Goal: Task Accomplishment & Management: Manage account settings

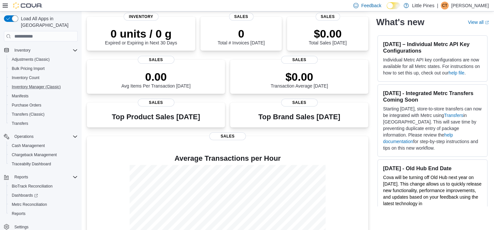
scroll to position [99, 0]
click at [38, 142] on span "Cash Management" at bounding box center [28, 144] width 33 height 5
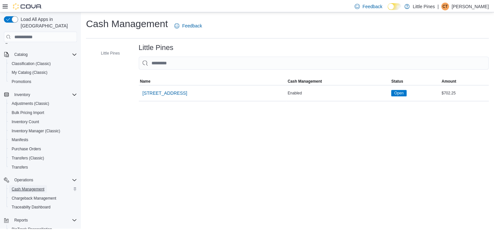
scroll to position [1, 0]
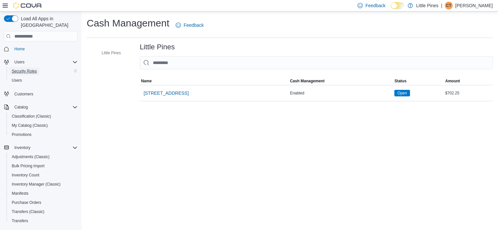
click at [25, 69] on span "Security Roles" at bounding box center [24, 71] width 25 height 5
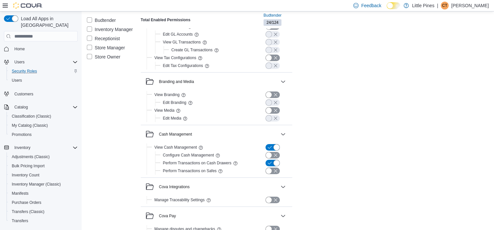
scroll to position [98, 0]
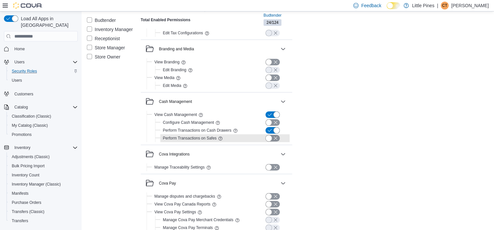
click at [269, 136] on button "button" at bounding box center [272, 138] width 14 height 7
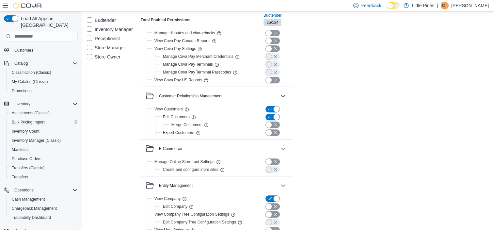
scroll to position [99, 0]
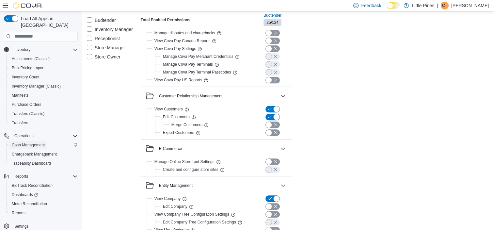
click at [29, 141] on span "Cash Management" at bounding box center [28, 145] width 33 height 8
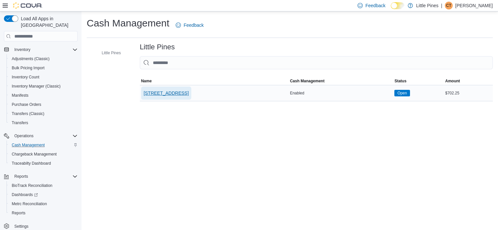
click at [163, 94] on span "[STREET_ADDRESS]" at bounding box center [166, 93] width 45 height 7
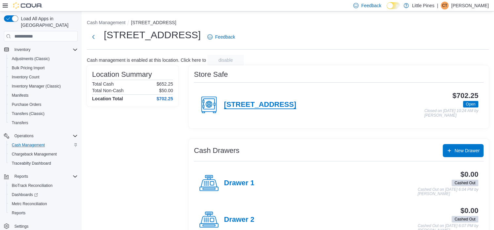
click at [258, 102] on h4 "[STREET_ADDRESS]" at bounding box center [260, 104] width 72 height 8
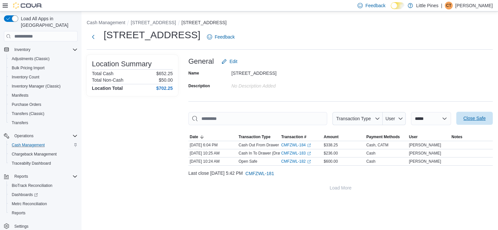
click at [484, 118] on span "Close Safe" at bounding box center [475, 118] width 22 height 7
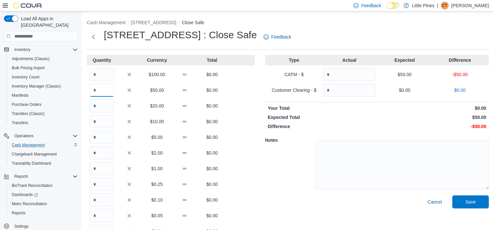
click at [104, 92] on input "Quantity" at bounding box center [101, 90] width 25 height 13
type input "*"
click at [104, 102] on input "Quantity" at bounding box center [101, 105] width 25 height 13
type input "**"
click at [105, 122] on input "Quantity" at bounding box center [101, 121] width 25 height 13
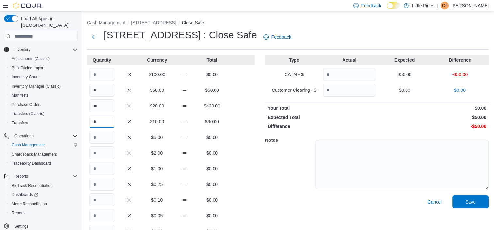
type input "*"
click at [104, 137] on input "Quantity" at bounding box center [101, 136] width 25 height 13
type input "*"
click at [105, 173] on input "Quantity" at bounding box center [101, 168] width 25 height 13
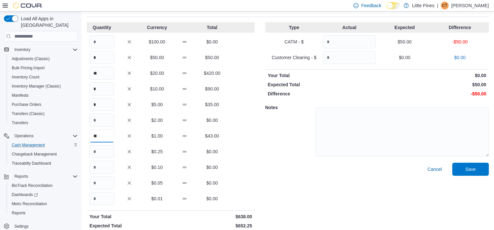
type input "**"
click at [104, 151] on input "Quantity" at bounding box center [101, 151] width 25 height 13
type input "*"
click at [106, 167] on input "Quantity" at bounding box center [101, 167] width 25 height 13
type input "**"
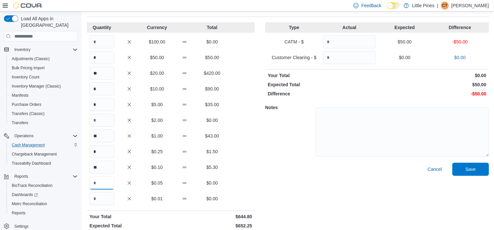
click at [109, 181] on input "Quantity" at bounding box center [101, 182] width 25 height 13
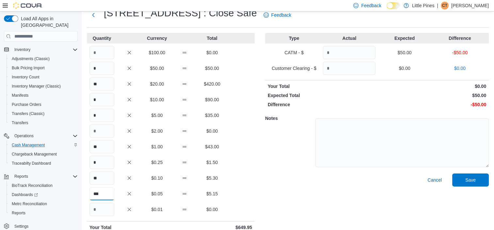
scroll to position [0, 0]
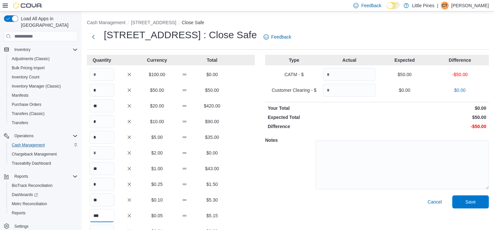
type input "***"
click at [348, 77] on input "Quantity" at bounding box center [349, 74] width 53 height 13
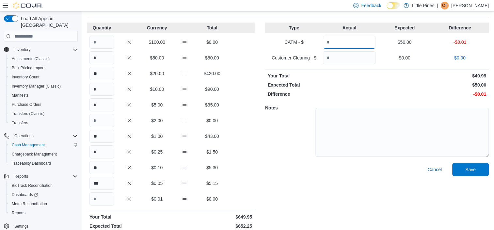
scroll to position [49, 0]
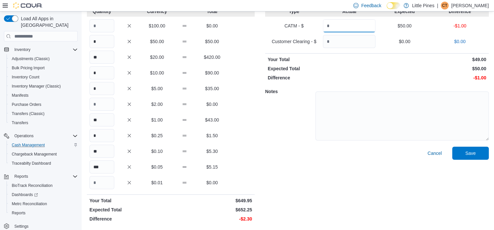
type input "*"
type input "**"
click at [111, 164] on input "***" at bounding box center [101, 166] width 25 height 13
type input "***"
click at [94, 138] on input "*" at bounding box center [101, 135] width 25 height 13
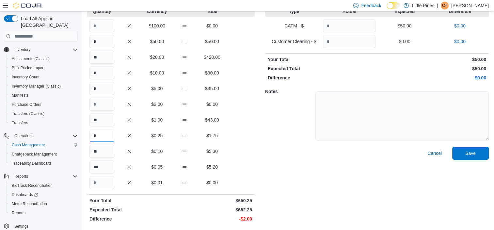
type input "*"
click at [102, 120] on input "**" at bounding box center [101, 119] width 25 height 13
type input "**"
click at [417, 168] on div "Cancel Save" at bounding box center [376, 185] width 223 height 78
click at [483, 147] on span "Save" at bounding box center [470, 152] width 29 height 13
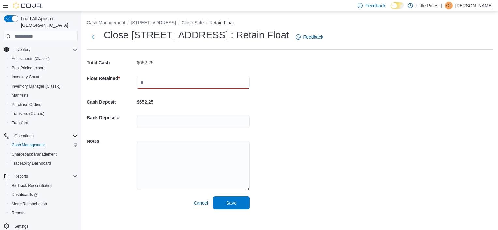
drag, startPoint x: 162, startPoint y: 80, endPoint x: 165, endPoint y: 84, distance: 5.3
click at [162, 80] on input "text" at bounding box center [193, 82] width 113 height 13
type input "***"
click at [140, 121] on input "text" at bounding box center [193, 121] width 113 height 13
click at [183, 119] on input "**" at bounding box center [193, 121] width 113 height 13
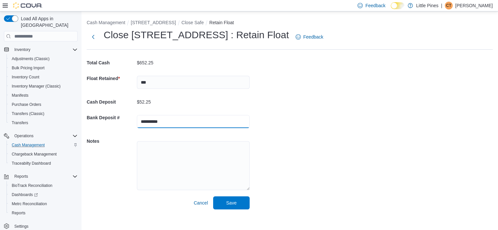
type input "**********"
click at [181, 148] on textarea at bounding box center [193, 165] width 113 height 49
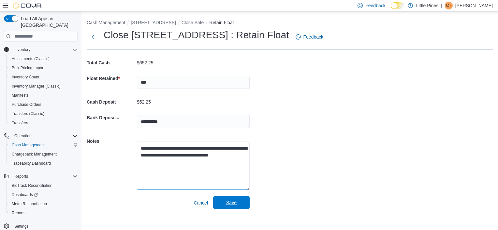
type textarea "**********"
click at [244, 199] on span "Save" at bounding box center [231, 202] width 29 height 13
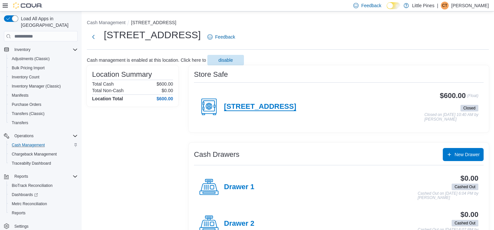
click at [260, 107] on h4 "[STREET_ADDRESS]" at bounding box center [260, 106] width 72 height 8
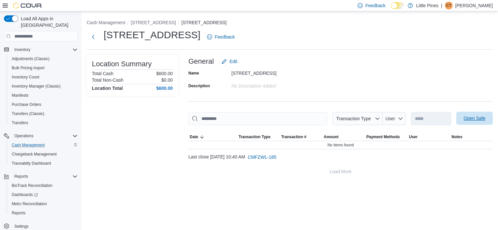
click at [476, 121] on span "Open Safe" at bounding box center [475, 118] width 22 height 7
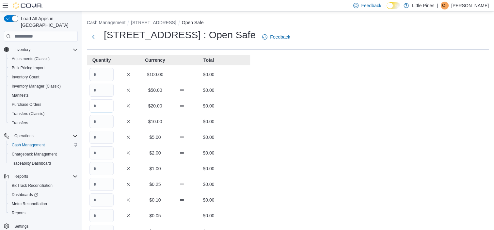
click at [103, 108] on input "Quantity" at bounding box center [101, 105] width 24 height 13
type input "**"
click at [103, 119] on input "Quantity" at bounding box center [101, 121] width 24 height 13
type input "*"
click at [107, 140] on input "Quantity" at bounding box center [101, 136] width 24 height 13
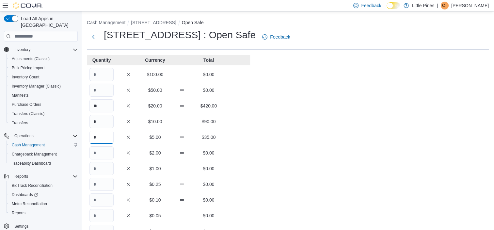
type input "*"
click at [103, 164] on input "Quantity" at bounding box center [101, 168] width 24 height 13
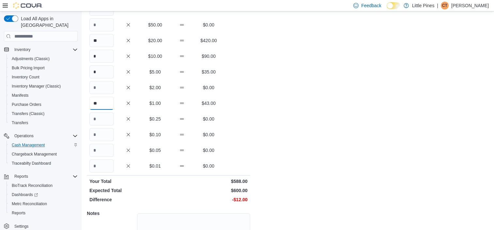
type input "**"
click at [100, 120] on input "Quantity" at bounding box center [101, 118] width 24 height 13
type input "*"
click at [100, 133] on input "Quantity" at bounding box center [101, 134] width 24 height 13
type input "**"
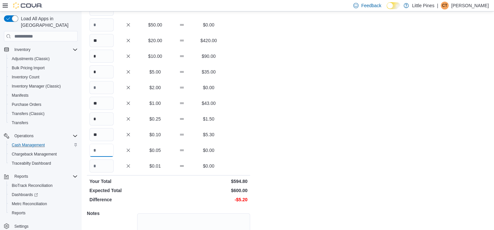
click at [104, 151] on input "Quantity" at bounding box center [101, 150] width 24 height 13
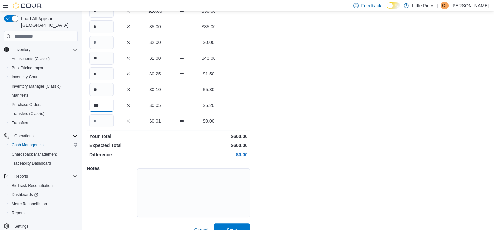
scroll to position [122, 0]
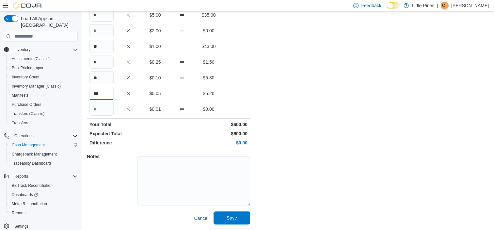
type input "***"
click at [231, 222] on span "Save" at bounding box center [231, 217] width 29 height 13
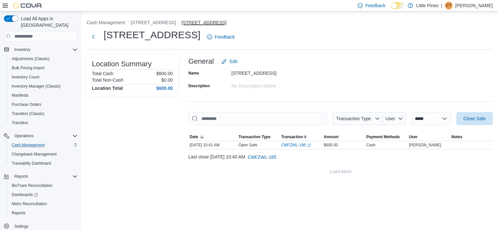
click at [217, 22] on button "[STREET_ADDRESS]" at bounding box center [204, 22] width 45 height 5
click at [166, 20] on button "[STREET_ADDRESS]" at bounding box center [153, 22] width 45 height 5
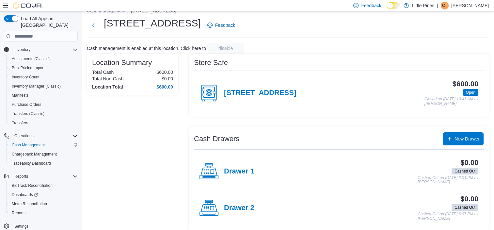
scroll to position [18, 0]
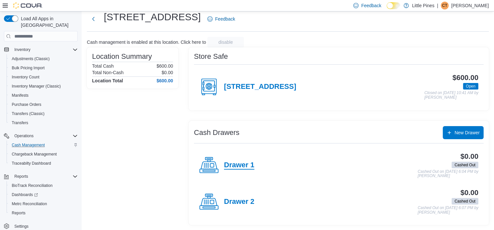
drag, startPoint x: 238, startPoint y: 163, endPoint x: 248, endPoint y: 164, distance: 9.8
click at [238, 163] on h4 "Drawer 1" at bounding box center [239, 165] width 30 height 8
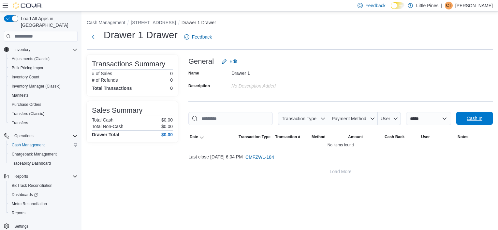
click at [474, 117] on span "Cash In" at bounding box center [475, 118] width 16 height 7
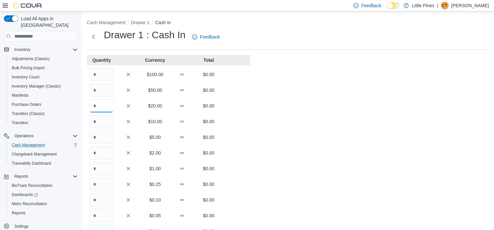
click at [103, 103] on input "Quantity" at bounding box center [101, 105] width 24 height 13
type input "*"
click at [96, 120] on input "Quantity" at bounding box center [101, 121] width 24 height 13
type input "*"
click at [100, 137] on input "Quantity" at bounding box center [101, 136] width 24 height 13
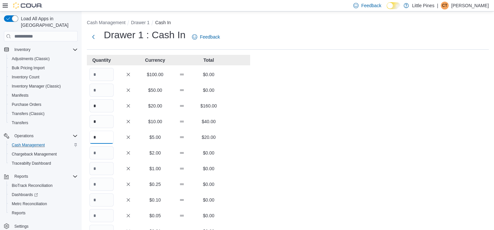
type input "*"
click at [102, 153] on input "Quantity" at bounding box center [101, 152] width 24 height 13
click at [100, 163] on input "Quantity" at bounding box center [101, 168] width 24 height 13
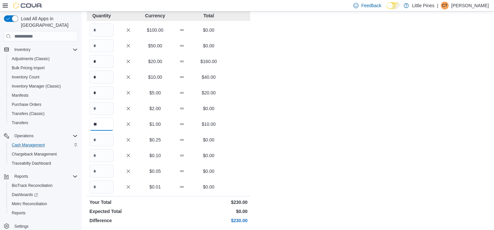
scroll to position [65, 0]
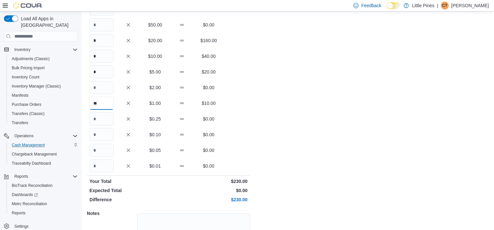
type input "**"
click at [109, 121] on input "Quantity" at bounding box center [101, 118] width 24 height 13
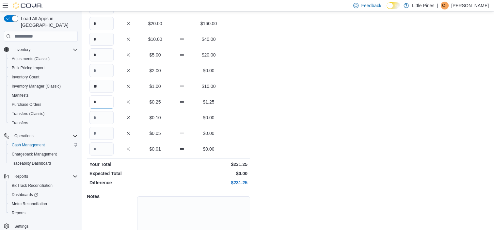
scroll to position [98, 0]
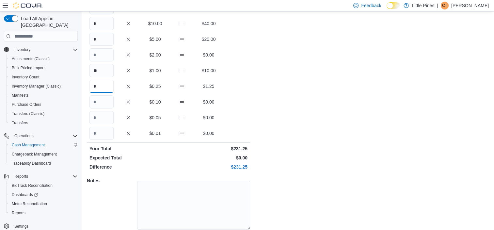
type input "*"
click at [112, 99] on input "Quantity" at bounding box center [101, 101] width 24 height 13
type input "**"
click at [107, 117] on input "Quantity" at bounding box center [101, 117] width 24 height 13
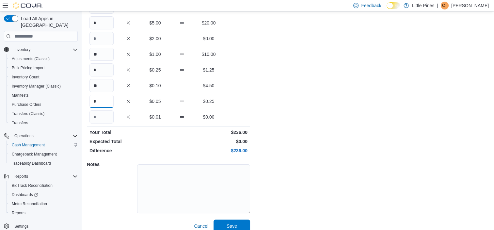
scroll to position [122, 0]
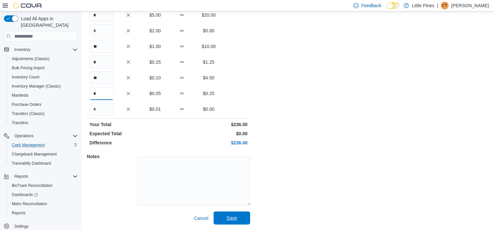
type input "*"
click at [243, 215] on span "Save" at bounding box center [231, 217] width 29 height 13
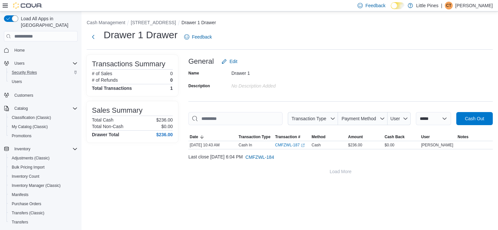
click at [29, 46] on span "Home" at bounding box center [45, 50] width 66 height 8
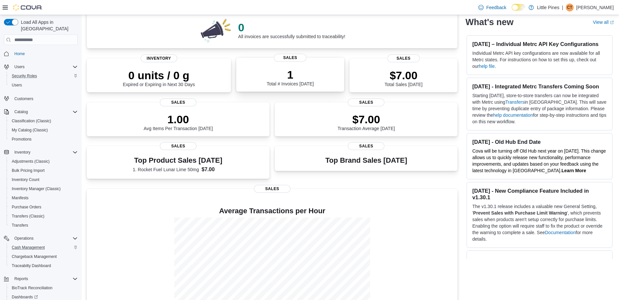
scroll to position [65, 0]
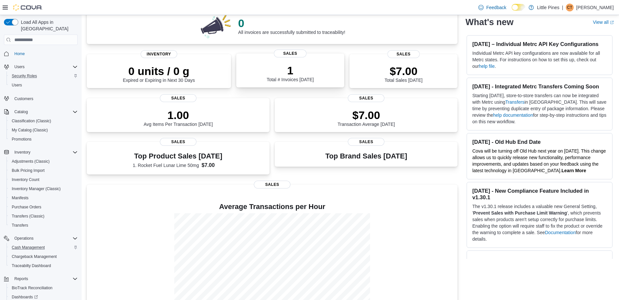
click at [295, 65] on p "1" at bounding box center [290, 70] width 47 height 13
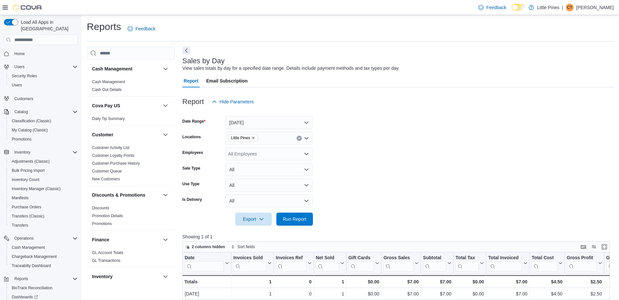
scroll to position [98, 0]
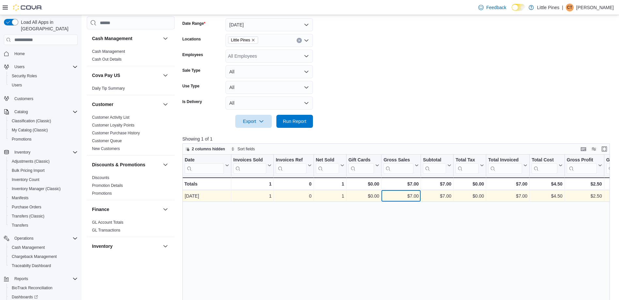
click at [415, 196] on div "$7.00" at bounding box center [400, 196] width 35 height 8
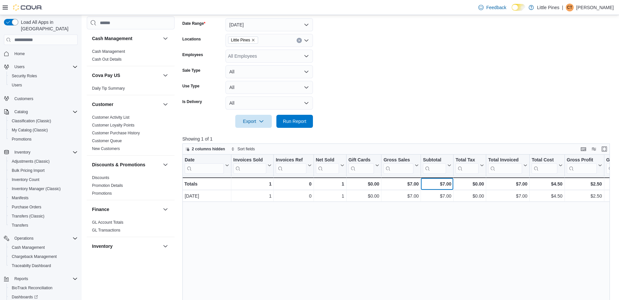
click at [433, 186] on div "$7.00" at bounding box center [437, 184] width 28 height 8
click at [421, 185] on div "$7.00 - Gross Sales, column 6, row 2" at bounding box center [400, 183] width 39 height 13
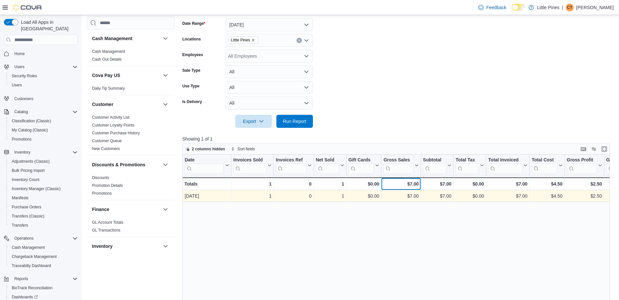
scroll to position [0, 0]
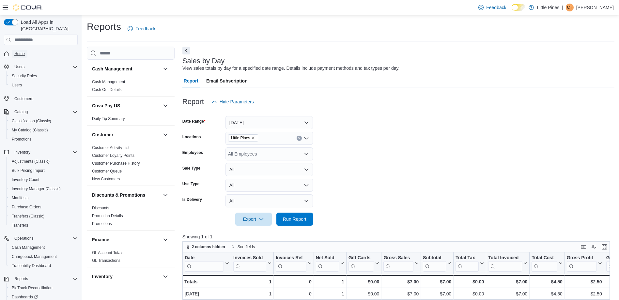
click at [26, 50] on link "Home" at bounding box center [20, 54] width 16 height 8
